Goal: Task Accomplishment & Management: Complete application form

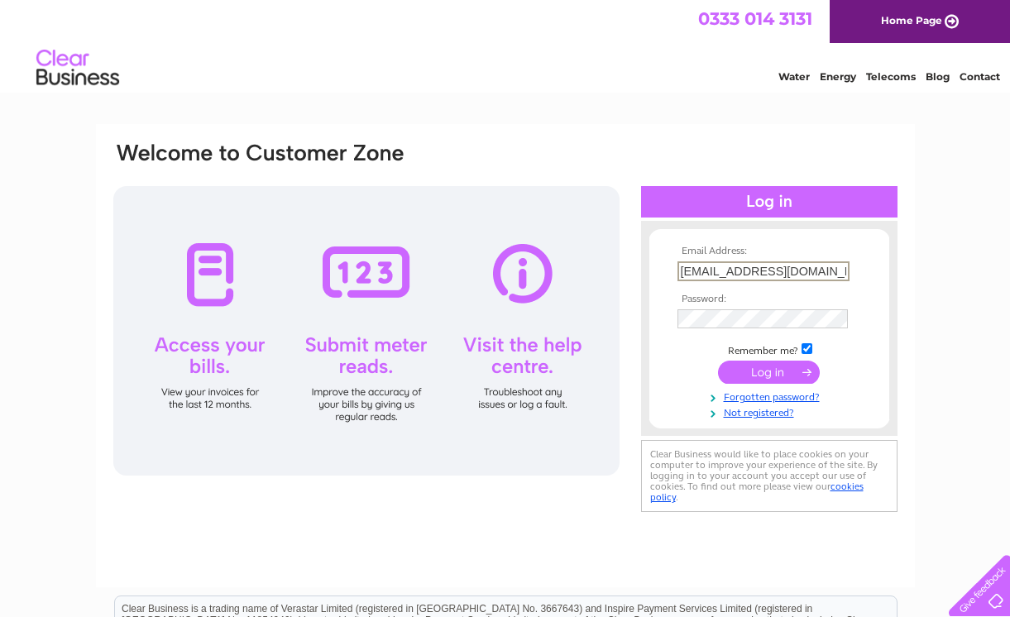
type input "[EMAIL_ADDRESS][DOMAIN_NAME]"
click at [768, 371] on input "submit" at bounding box center [769, 372] width 102 height 23
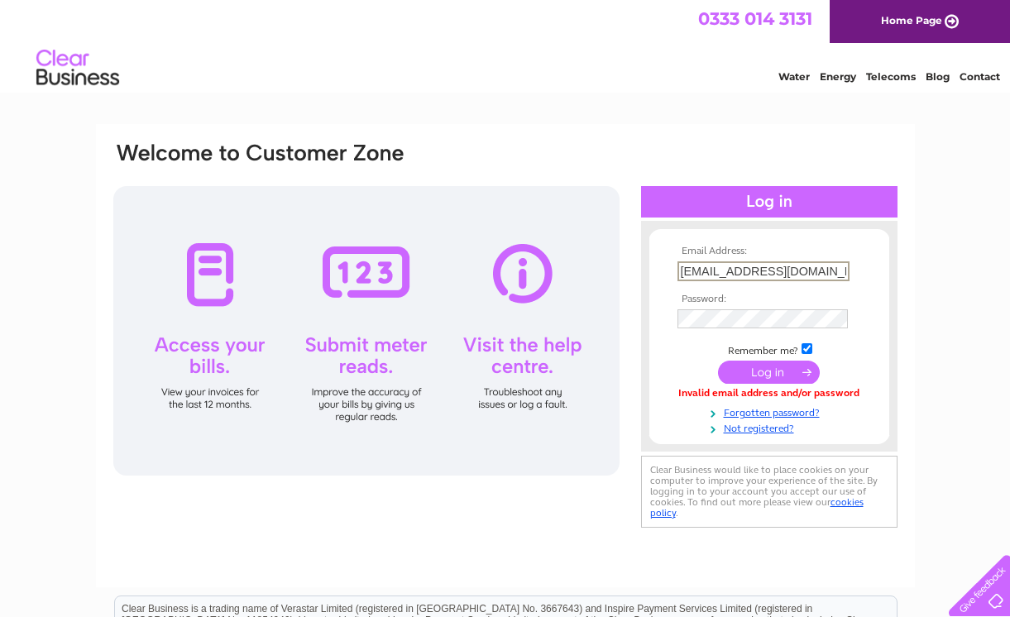
drag, startPoint x: 808, startPoint y: 267, endPoint x: 659, endPoint y: 261, distance: 149.0
type input "[DOMAIN_NAME][EMAIL_ADDRESS][DOMAIN_NAME]"
click at [768, 371] on input "submit" at bounding box center [769, 372] width 102 height 23
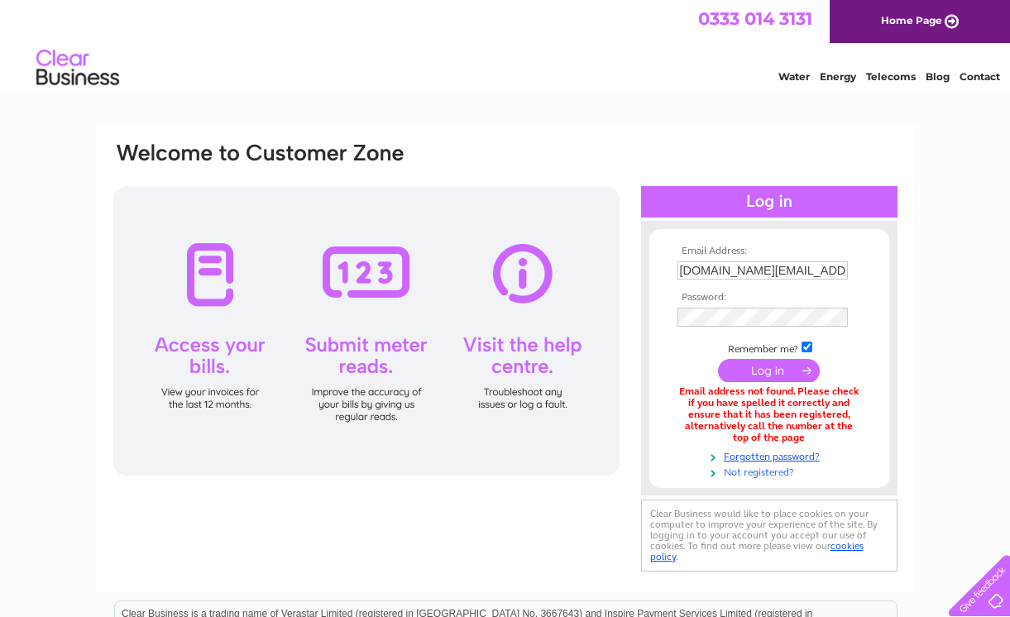
click at [737, 468] on link "Not registered?" at bounding box center [771, 471] width 188 height 16
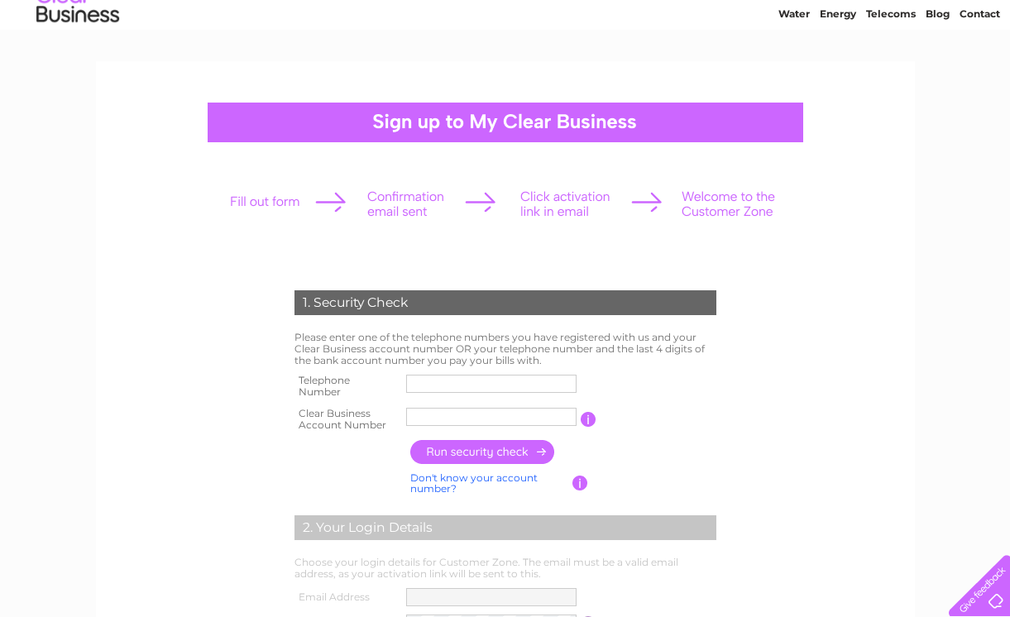
scroll to position [65, 0]
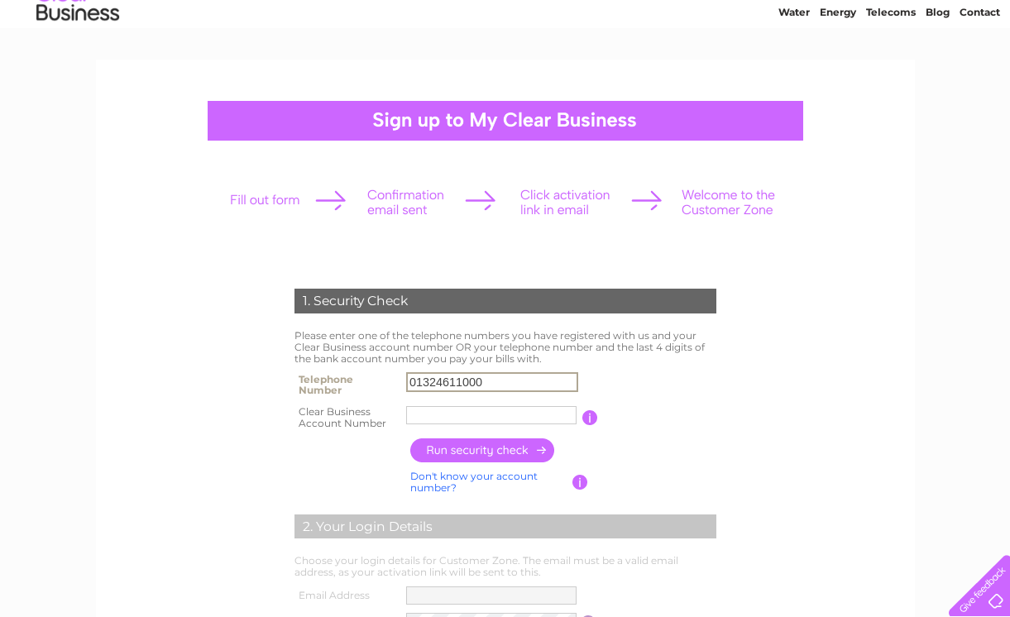
type input "01324611000"
type input "CB910183"
click at [430, 447] on input "button" at bounding box center [483, 450] width 146 height 24
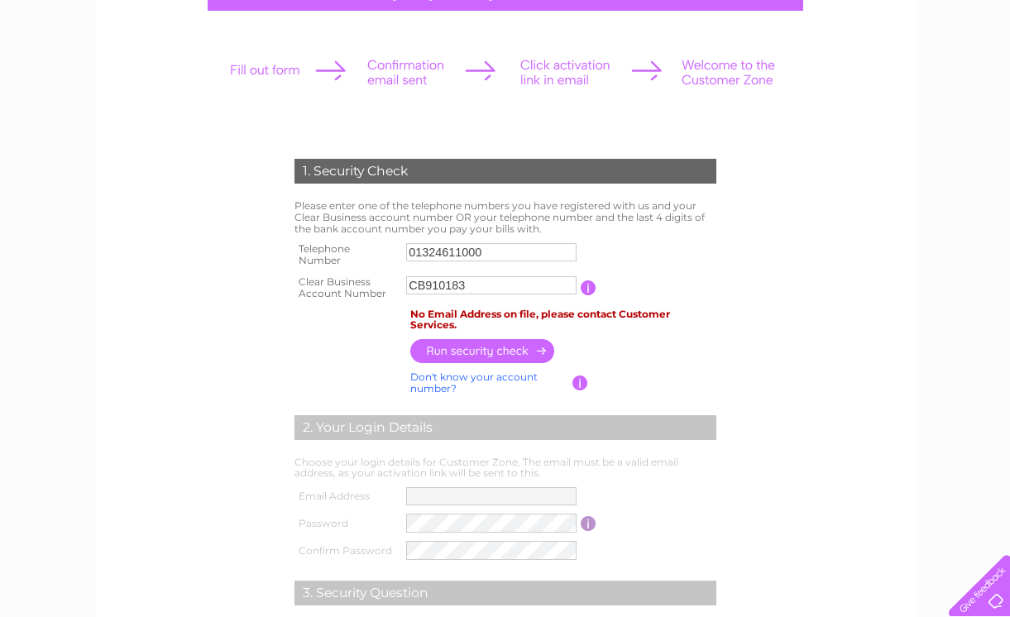
scroll to position [196, 0]
